Goal: Transaction & Acquisition: Register for event/course

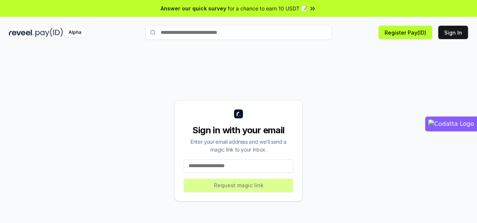
click at [242, 168] on input at bounding box center [239, 165] width 110 height 13
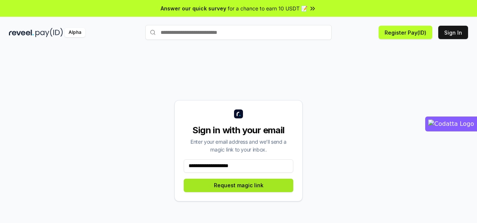
type input "**********"
click at [239, 189] on button "Request magic link" at bounding box center [239, 185] width 110 height 13
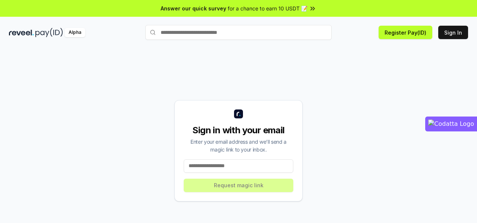
click at [355, 86] on div "Sign in with your email Enter your email address and we’ll send a magic link to…" at bounding box center [238, 150] width 459 height 187
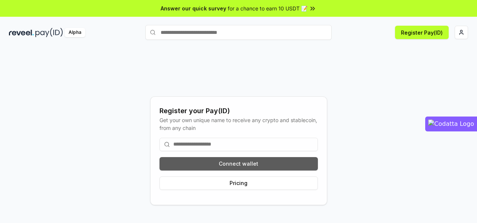
click at [240, 157] on button "Connect wallet" at bounding box center [238, 163] width 158 height 13
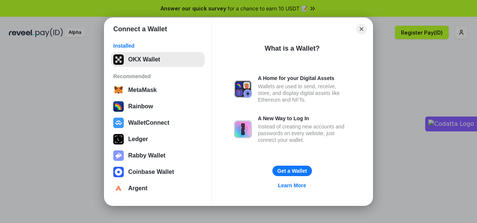
click at [158, 61] on button "OKX Wallet" at bounding box center [158, 59] width 94 height 15
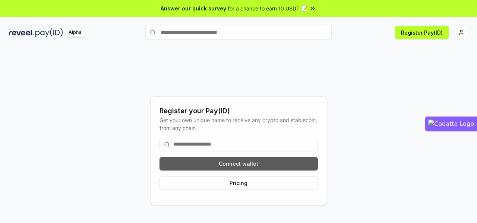
click at [264, 166] on button "Connect wallet" at bounding box center [238, 163] width 158 height 13
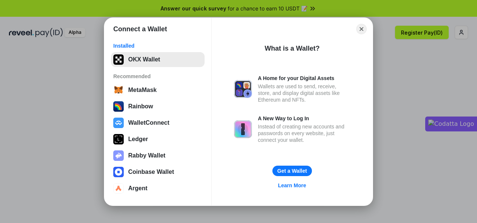
click at [154, 66] on button "OKX Wallet" at bounding box center [158, 59] width 94 height 15
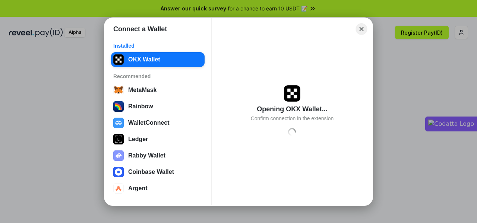
click at [362, 29] on button "Close" at bounding box center [362, 29] width 12 height 12
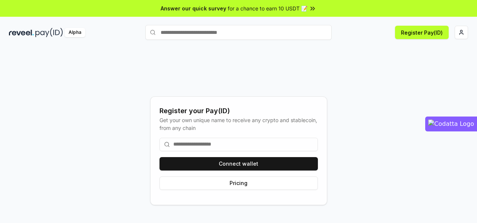
click at [259, 10] on span "for a chance to earn 10 USDT 📝" at bounding box center [268, 8] width 80 height 8
click at [419, 29] on button "Register Pay(ID)" at bounding box center [422, 32] width 54 height 13
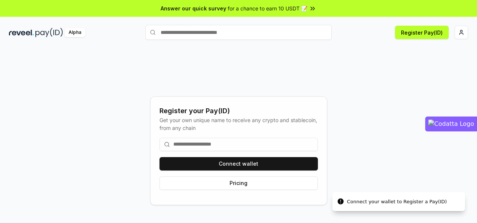
click at [349, 115] on div "Register your Pay(ID) Get your own unique name to receive any crypto and stable…" at bounding box center [238, 150] width 459 height 187
click at [252, 188] on button "Pricing" at bounding box center [238, 183] width 158 height 13
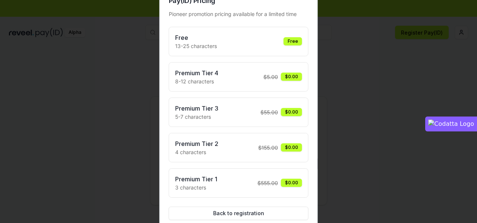
click at [268, 44] on div "Free 13-25 characters Free" at bounding box center [238, 41] width 127 height 17
click at [302, 44] on div "Free" at bounding box center [293, 41] width 19 height 8
click at [433, 118] on div at bounding box center [238, 111] width 477 height 223
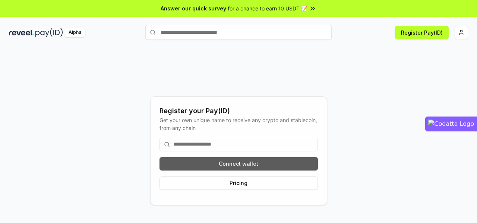
click at [253, 165] on button "Connect wallet" at bounding box center [238, 163] width 158 height 13
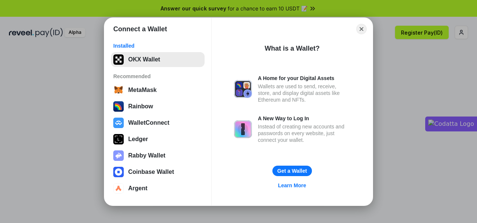
click at [136, 64] on button "OKX Wallet" at bounding box center [158, 59] width 94 height 15
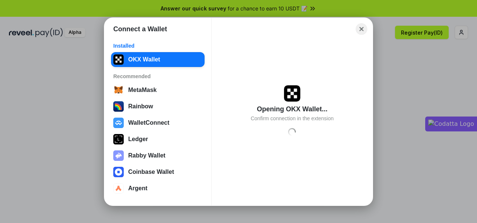
click at [363, 28] on button "Close" at bounding box center [362, 29] width 12 height 12
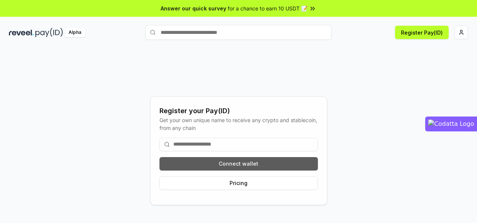
click at [249, 170] on button "Connect wallet" at bounding box center [238, 163] width 158 height 13
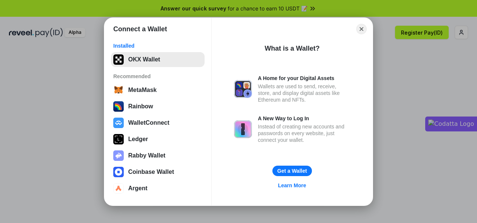
click at [171, 58] on button "OKX Wallet" at bounding box center [158, 59] width 94 height 15
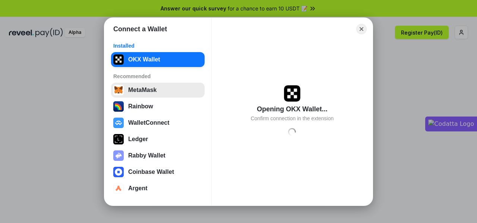
click at [158, 93] on button "MetaMask" at bounding box center [158, 90] width 94 height 15
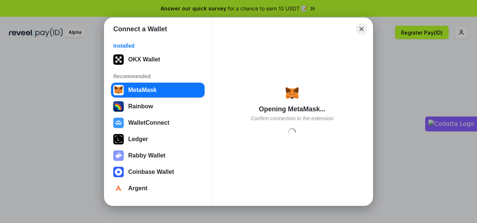
click at [361, 29] on button "Close" at bounding box center [362, 29] width 12 height 12
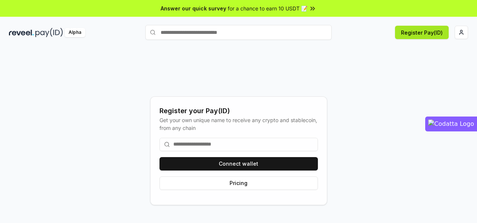
click at [416, 38] on button "Register Pay(ID)" at bounding box center [422, 32] width 54 height 13
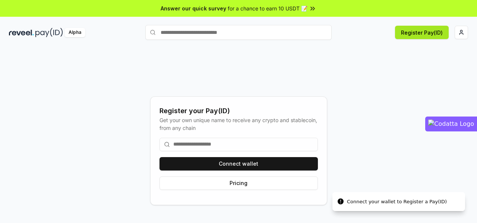
click at [417, 35] on button "Register Pay(ID)" at bounding box center [422, 32] width 54 height 13
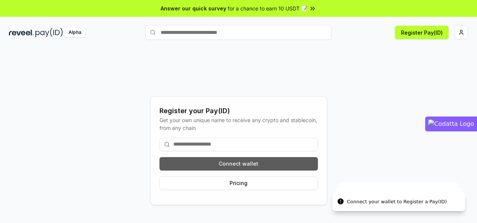
click at [256, 163] on button "Connect wallet" at bounding box center [238, 163] width 158 height 13
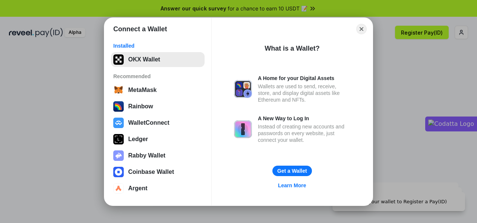
click at [164, 56] on button "OKX Wallet" at bounding box center [158, 59] width 94 height 15
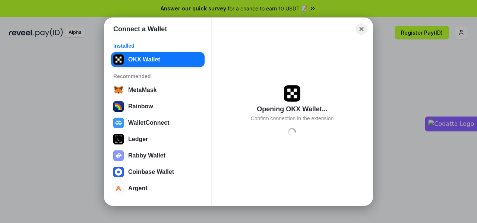
click at [363, 29] on button "Close" at bounding box center [362, 29] width 12 height 12
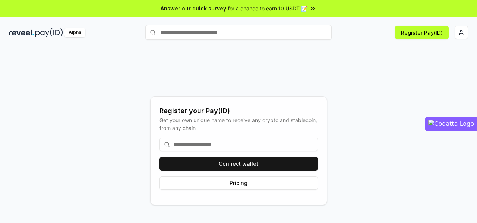
click at [23, 34] on img at bounding box center [21, 32] width 25 height 9
